Goal: Obtain resource: Obtain resource

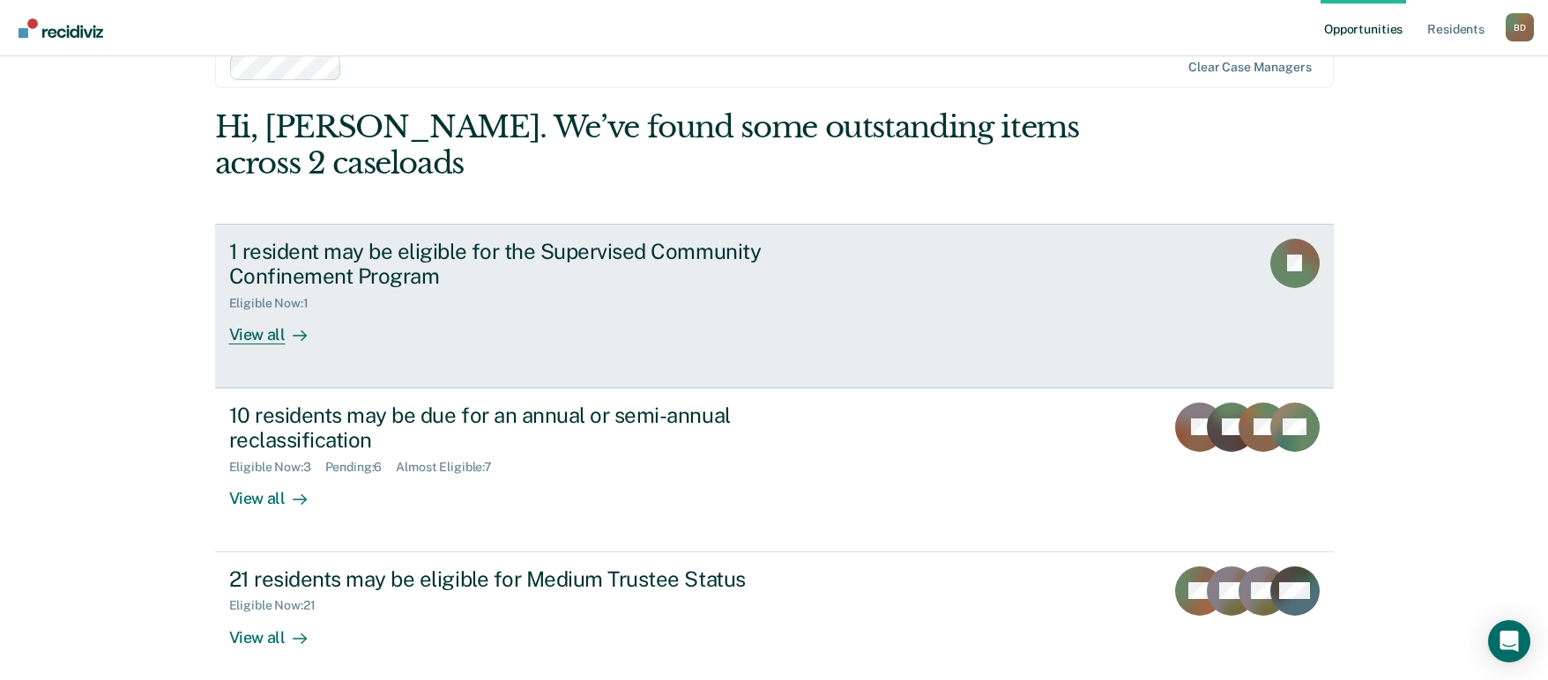
scroll to position [49, 0]
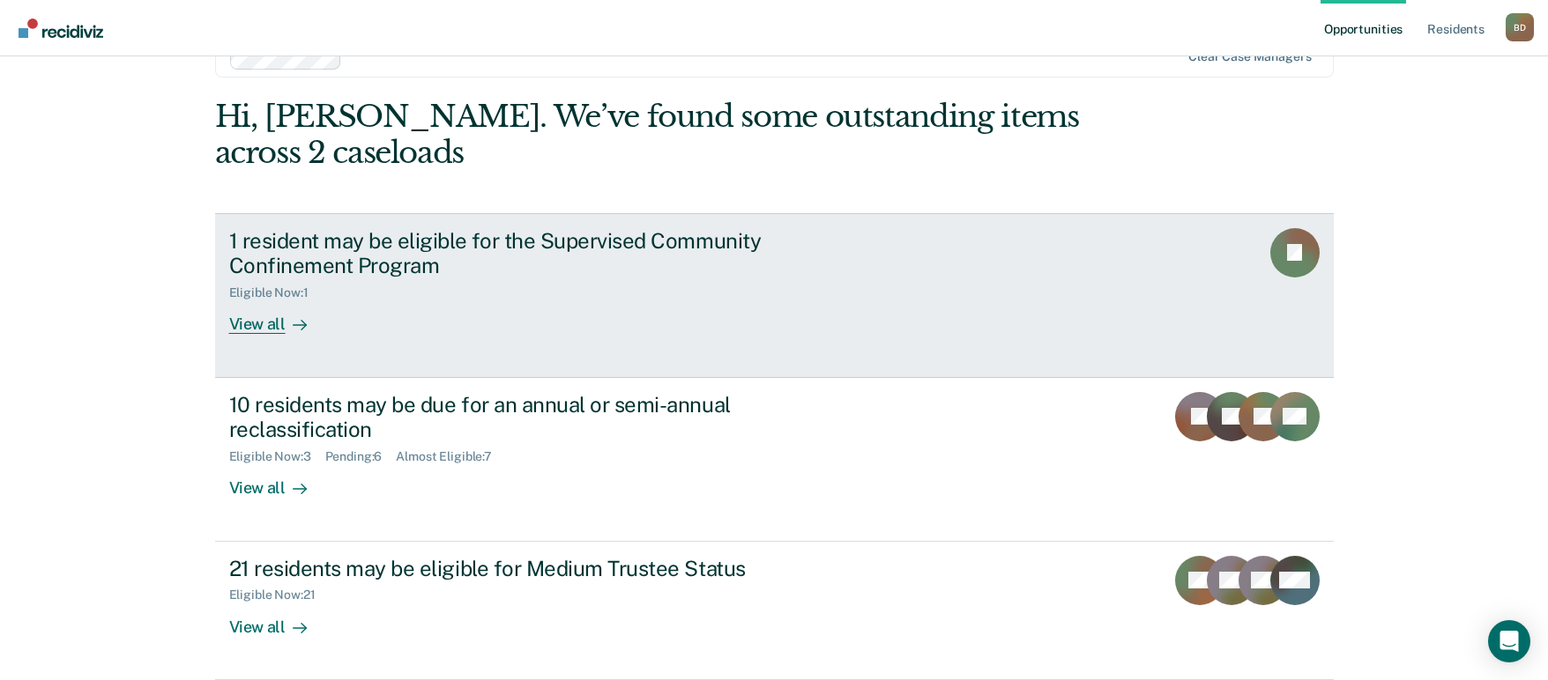
click at [410, 301] on div "1 resident may be eligible for the Supervised Community Confinement Program Eli…" at bounding box center [559, 281] width 661 height 107
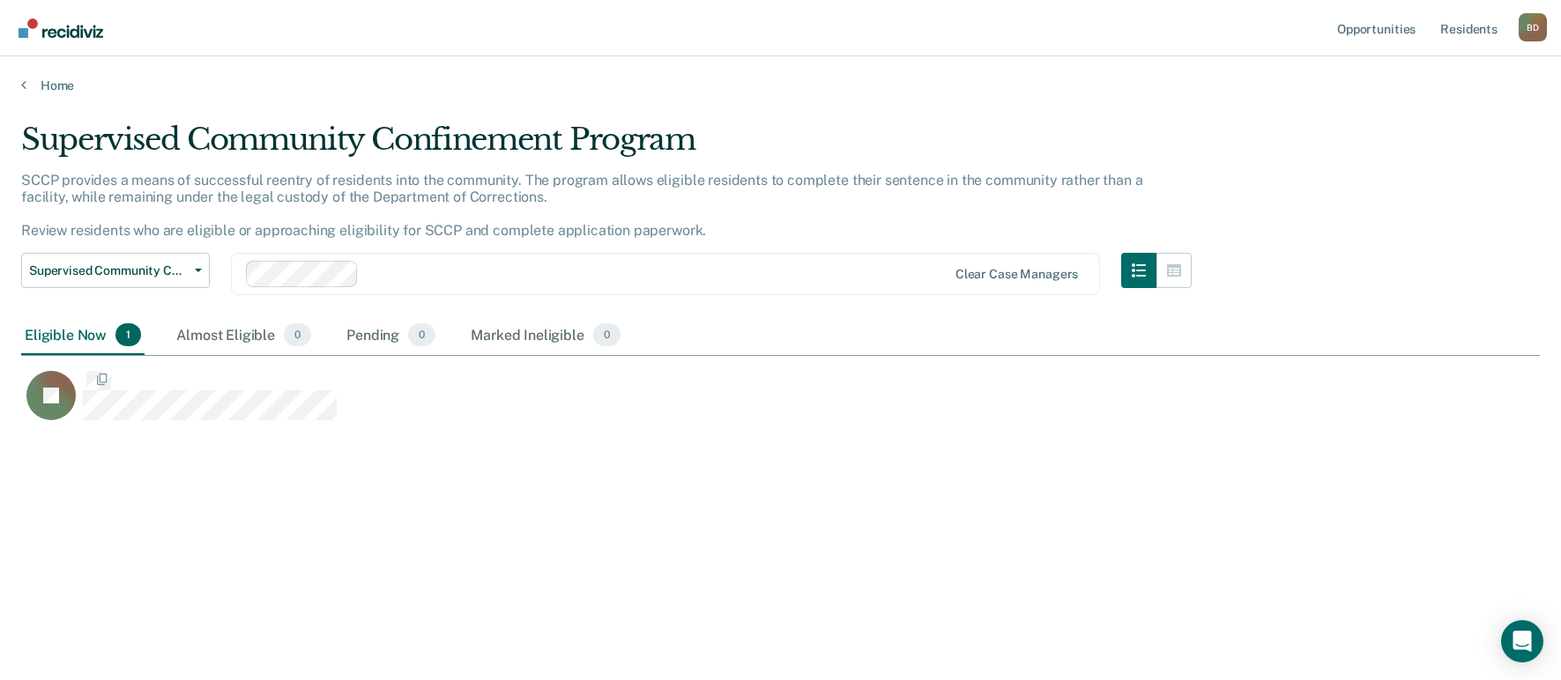
scroll to position [413, 1505]
click at [219, 333] on div "Almost Eligible 0" at bounding box center [244, 335] width 142 height 39
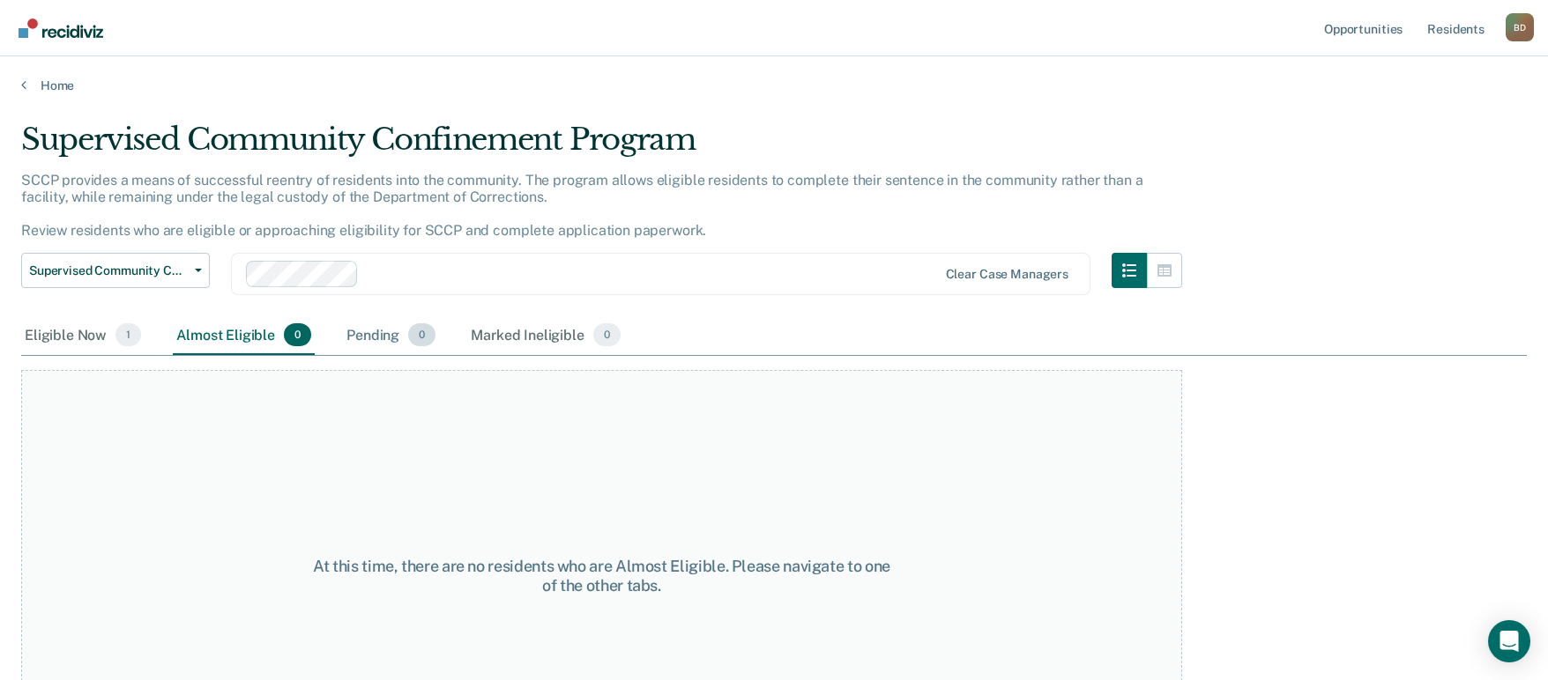
click at [346, 340] on div "Pending 0" at bounding box center [391, 335] width 96 height 39
click at [492, 335] on div "Marked Ineligible 0" at bounding box center [545, 335] width 157 height 39
click at [63, 338] on div "Eligible Now 1" at bounding box center [82, 335] width 123 height 39
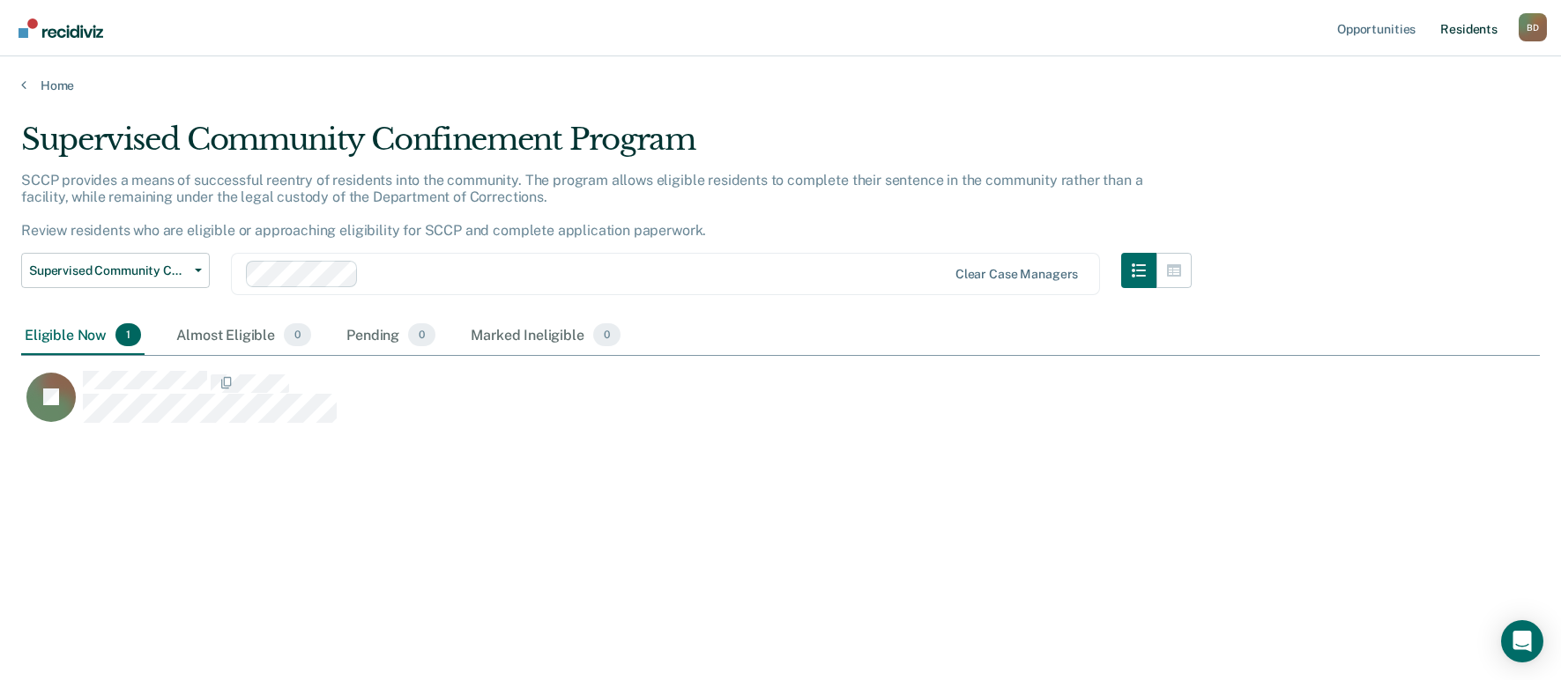
click at [1472, 33] on link "Resident s" at bounding box center [1469, 28] width 64 height 56
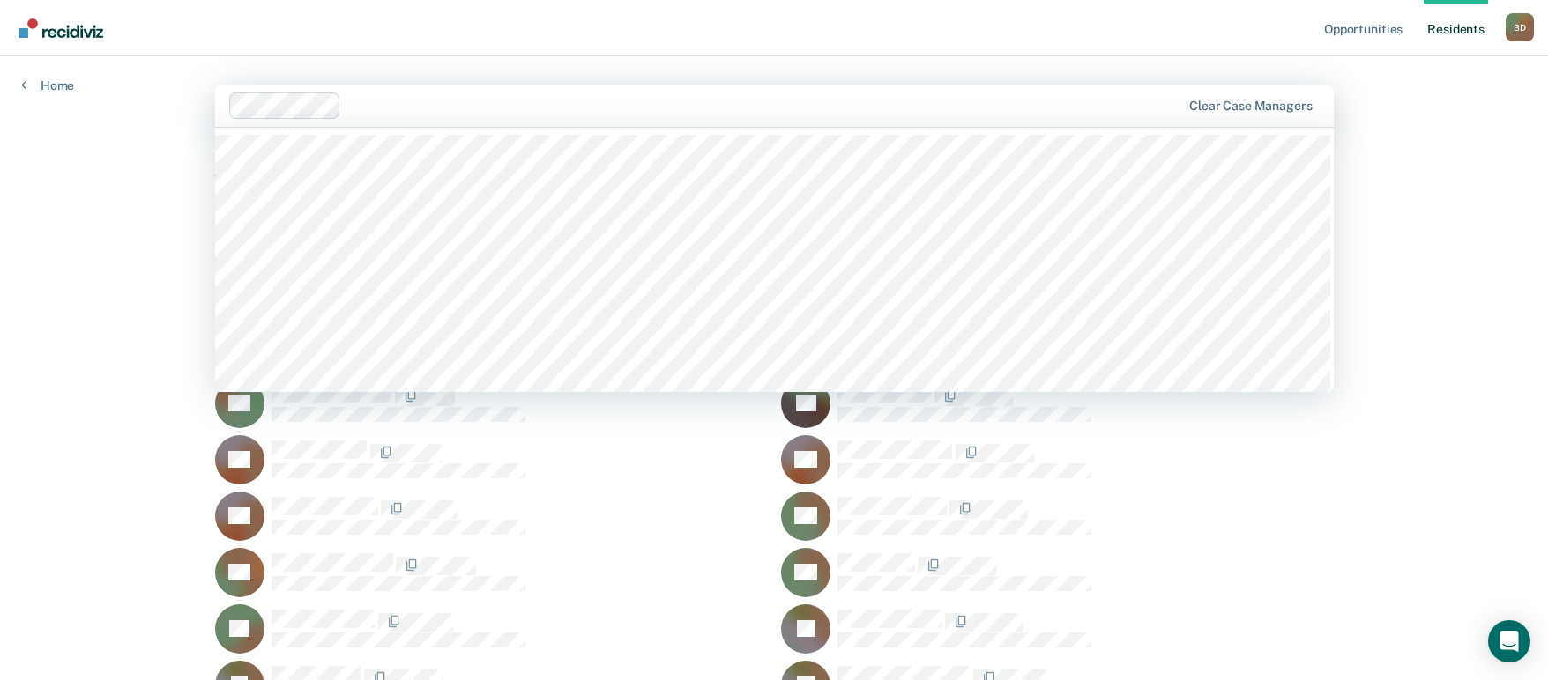
click at [455, 105] on div at bounding box center [764, 105] width 832 height 20
type input "hay"
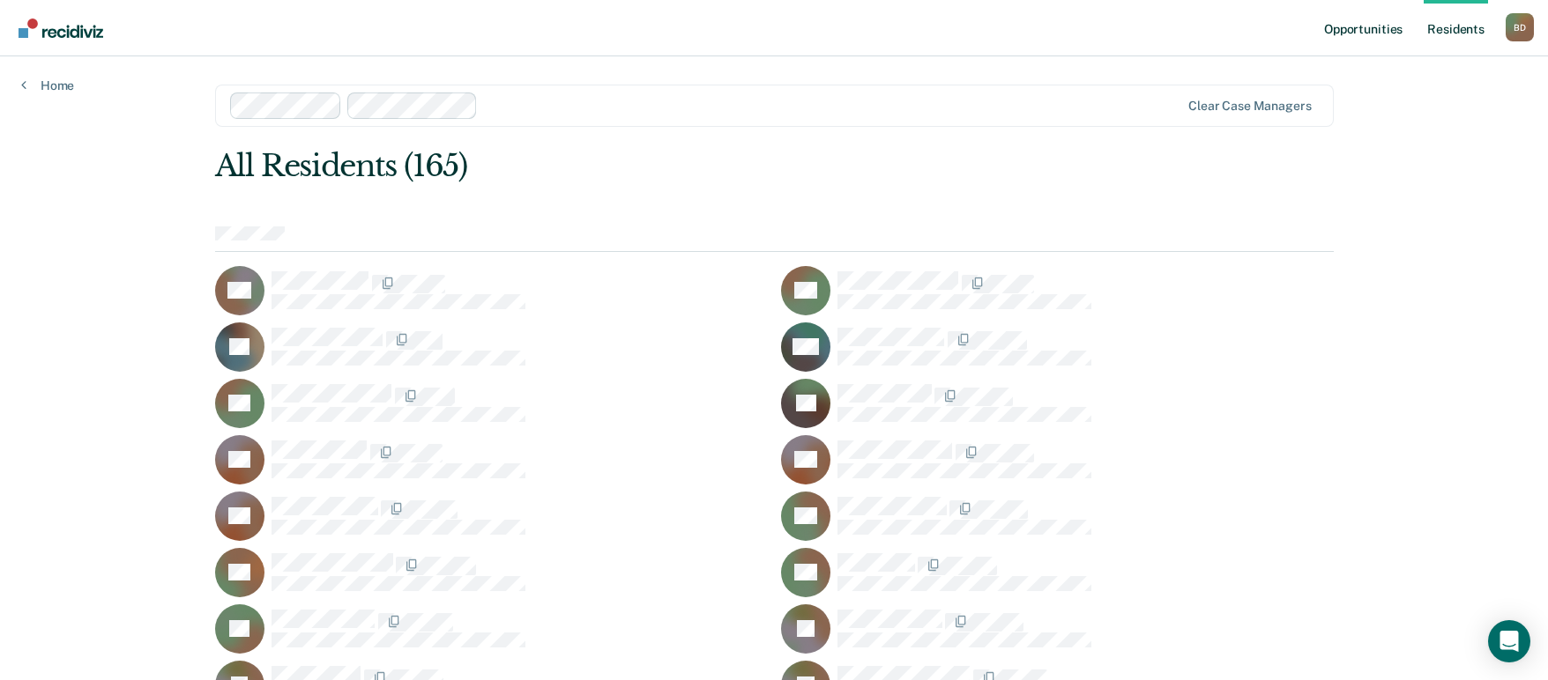
click at [1326, 26] on link "Opportunities" at bounding box center [1362, 28] width 85 height 56
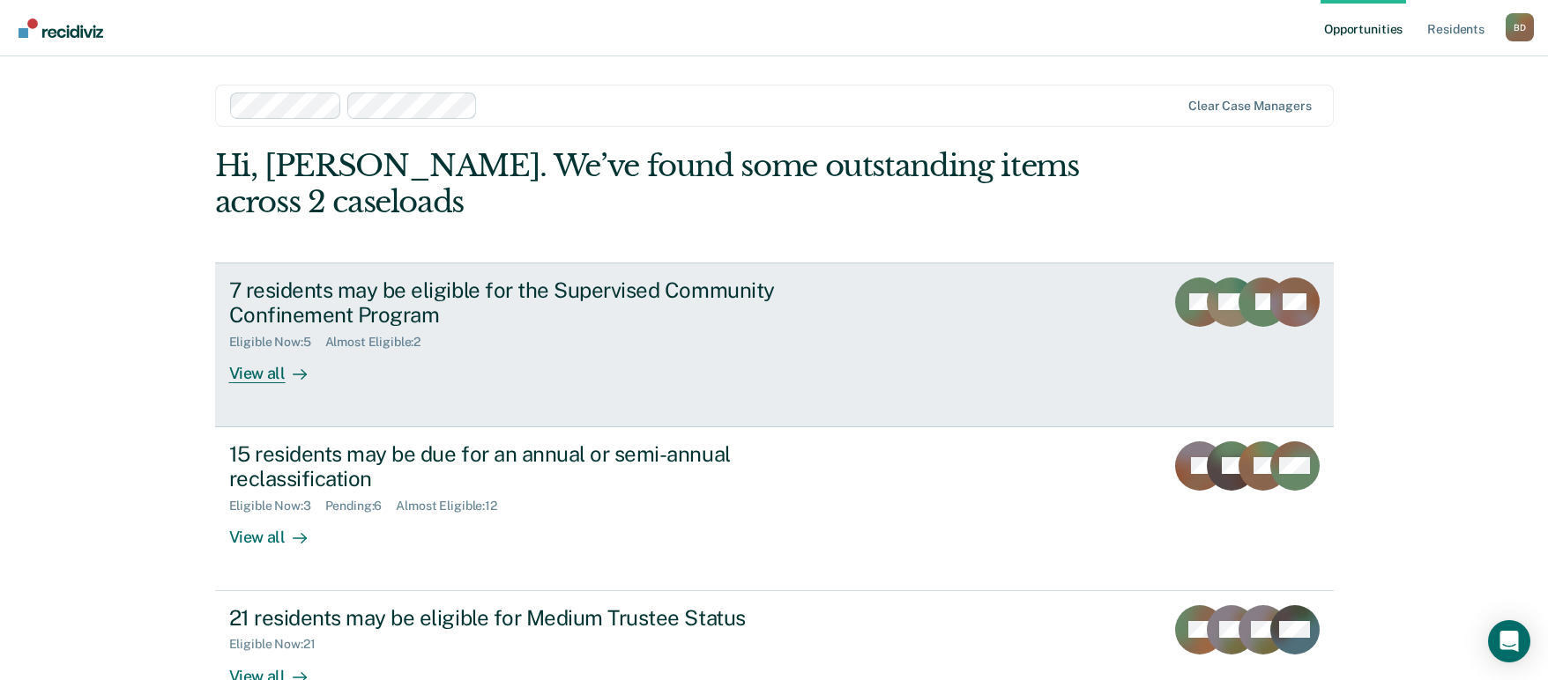
click at [531, 355] on div "7 residents may be eligible for the Supervised Community Confinement Program El…" at bounding box center [559, 331] width 661 height 107
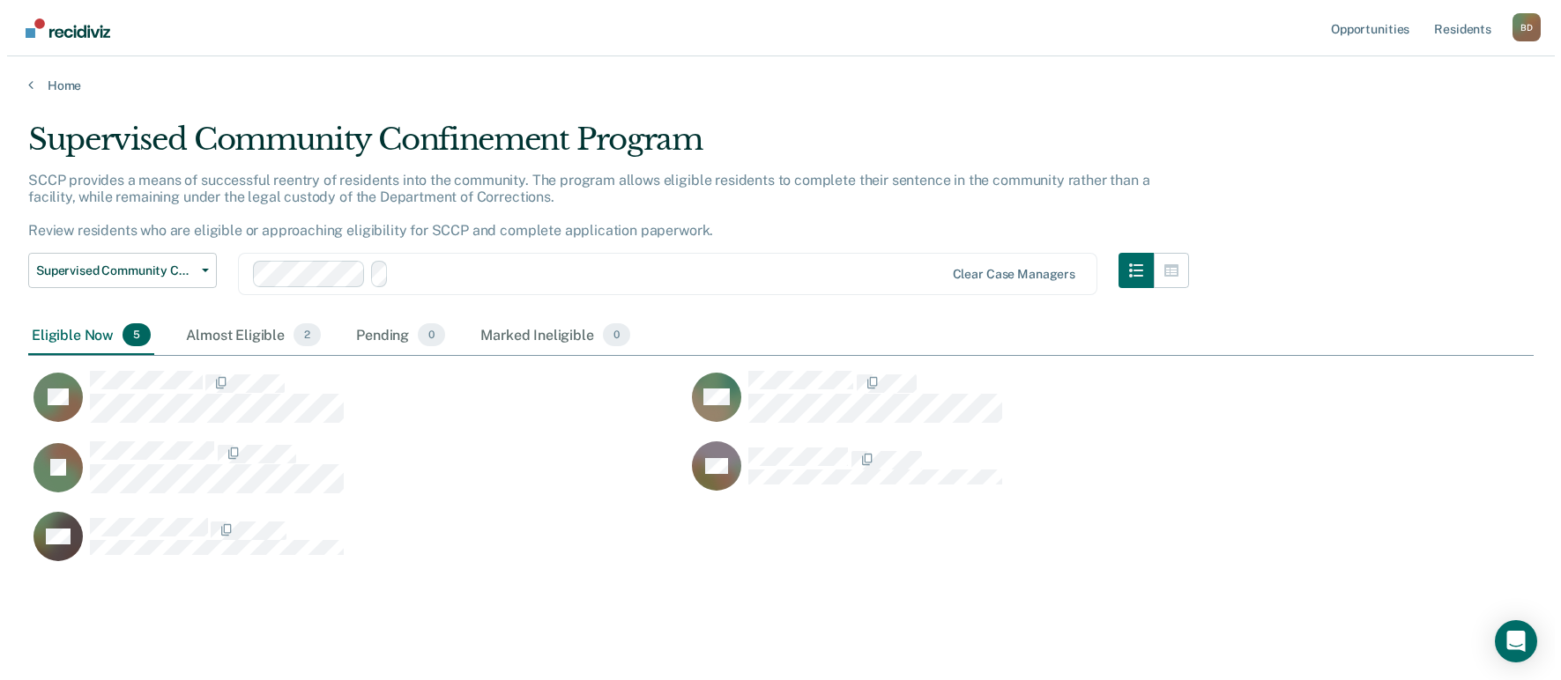
scroll to position [442, 1492]
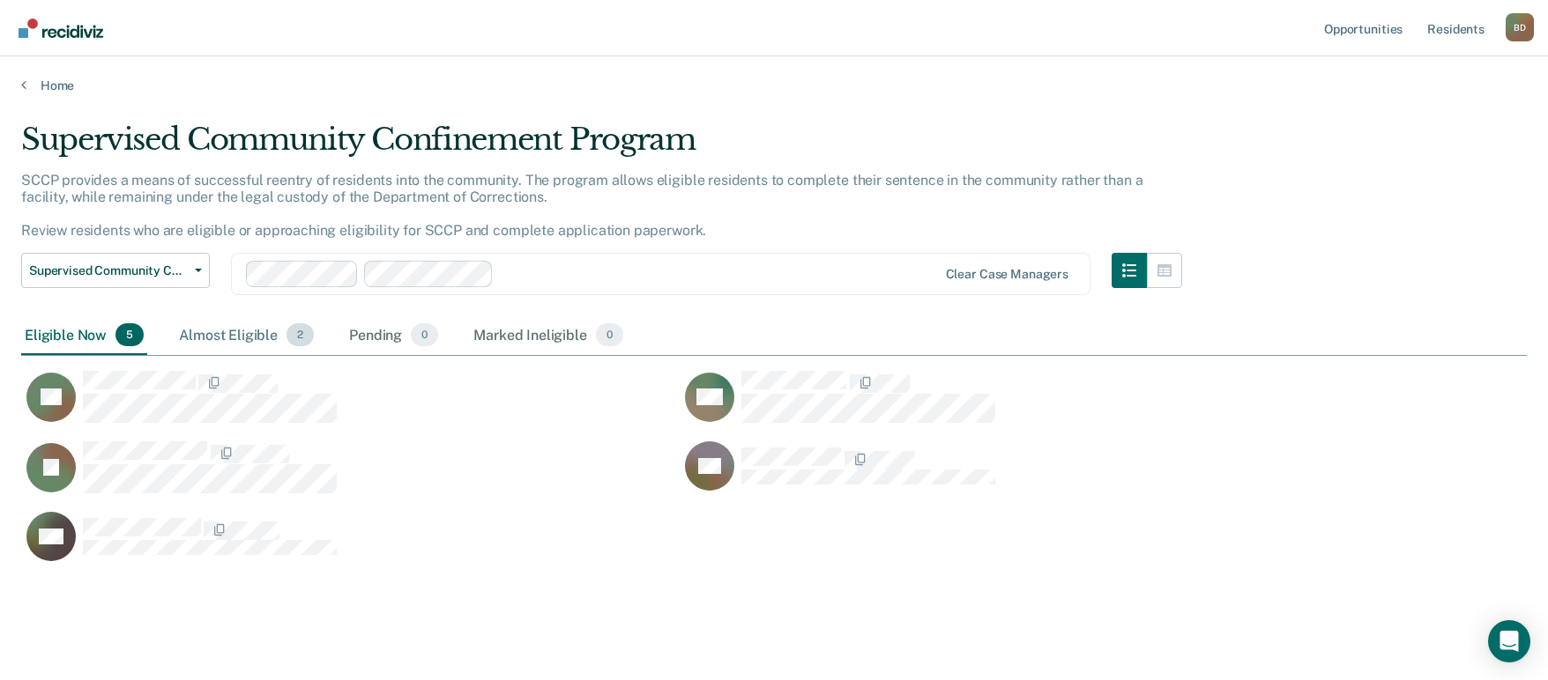
click at [229, 345] on div "Almost Eligible 2" at bounding box center [246, 335] width 142 height 39
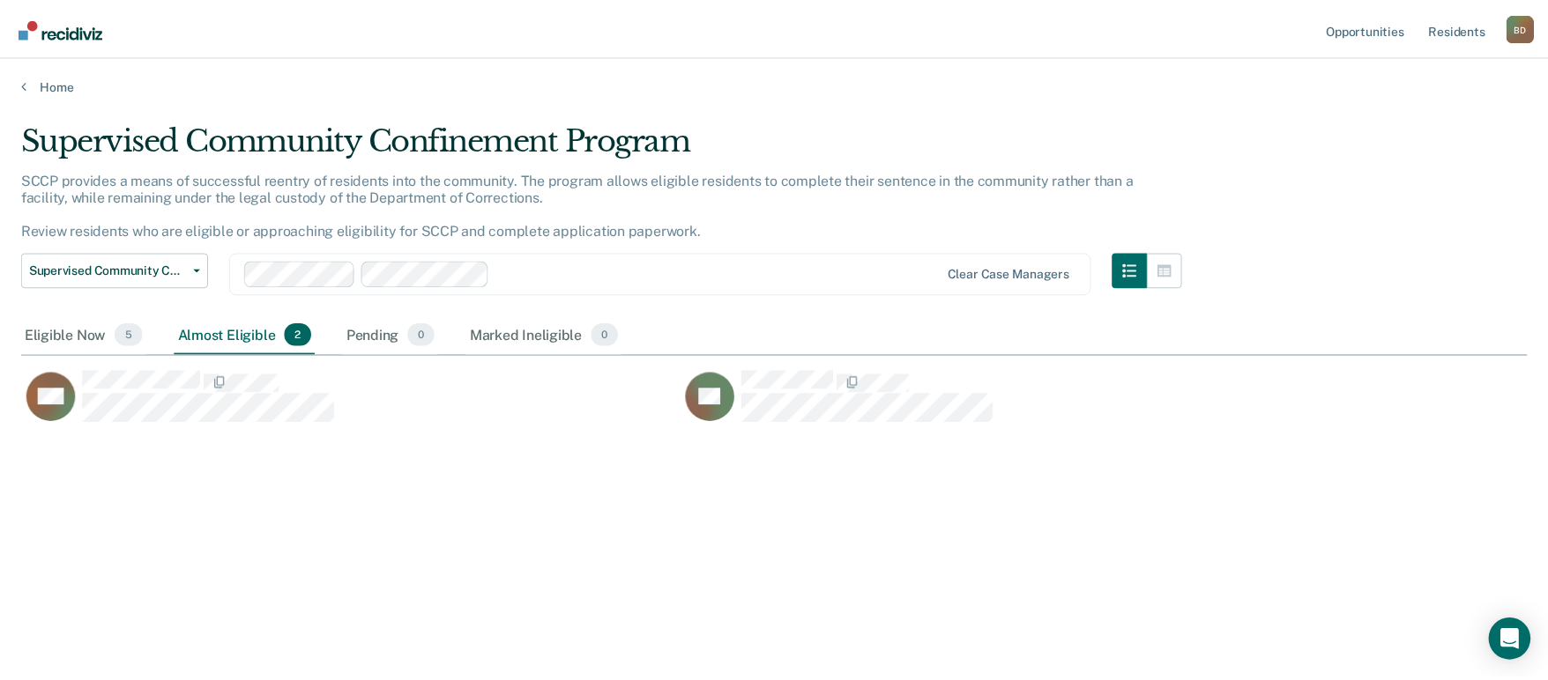
scroll to position [14, 14]
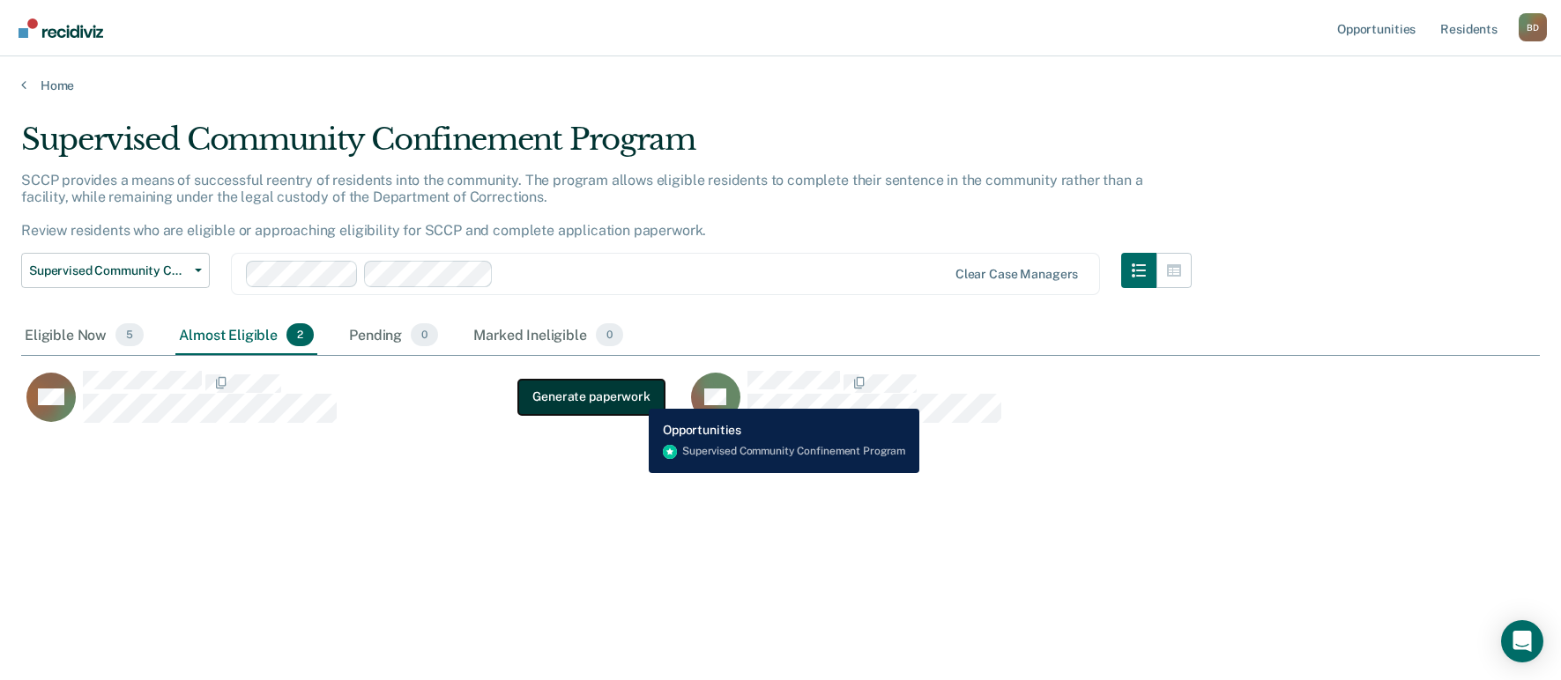
click at [635, 396] on button "Generate paperwork" at bounding box center [590, 396] width 145 height 35
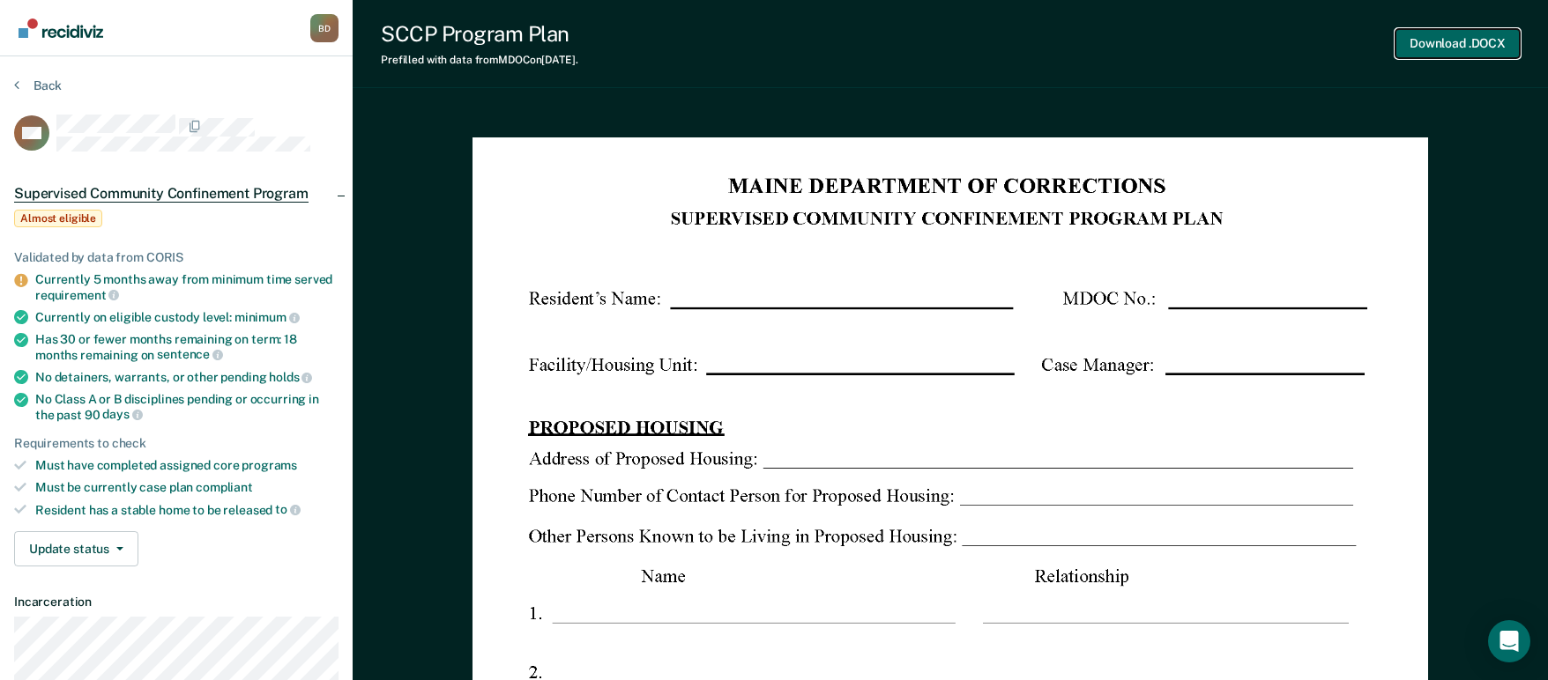
click at [1471, 41] on button "Download .DOCX" at bounding box center [1457, 43] width 124 height 29
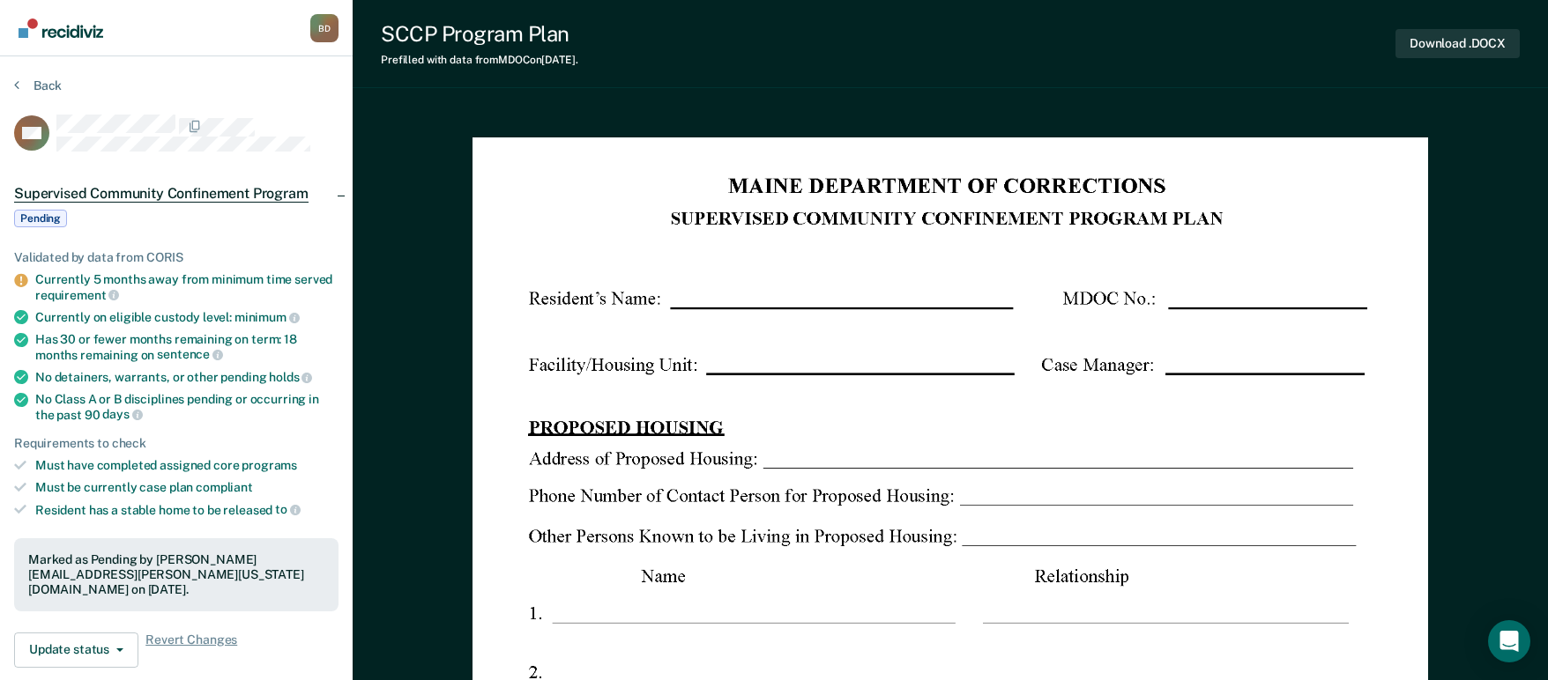
click at [23, 282] on icon at bounding box center [20, 280] width 13 height 13
click at [31, 278] on li "Currently 5 months away from minimum time served requirement" at bounding box center [176, 287] width 324 height 30
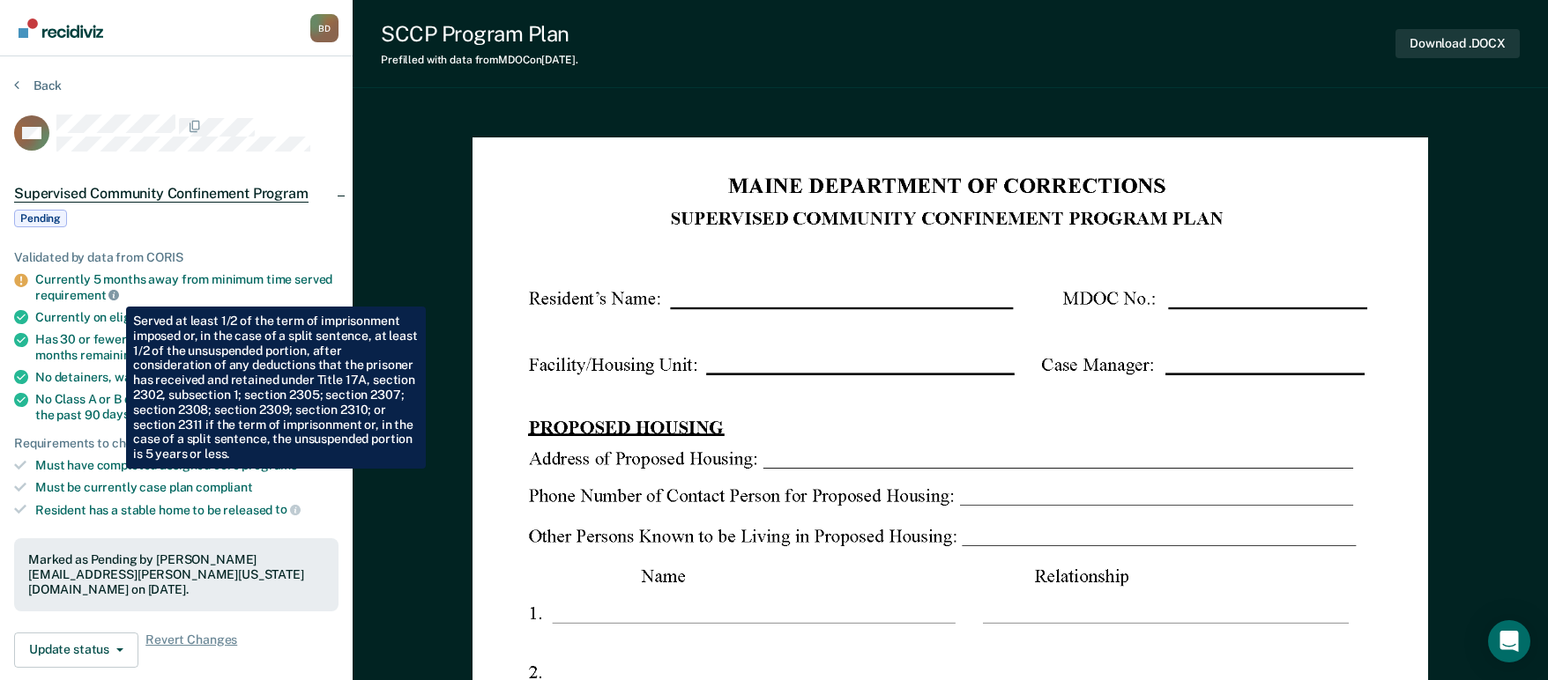
click at [113, 294] on icon at bounding box center [113, 295] width 11 height 11
